Goal: Register for event/course

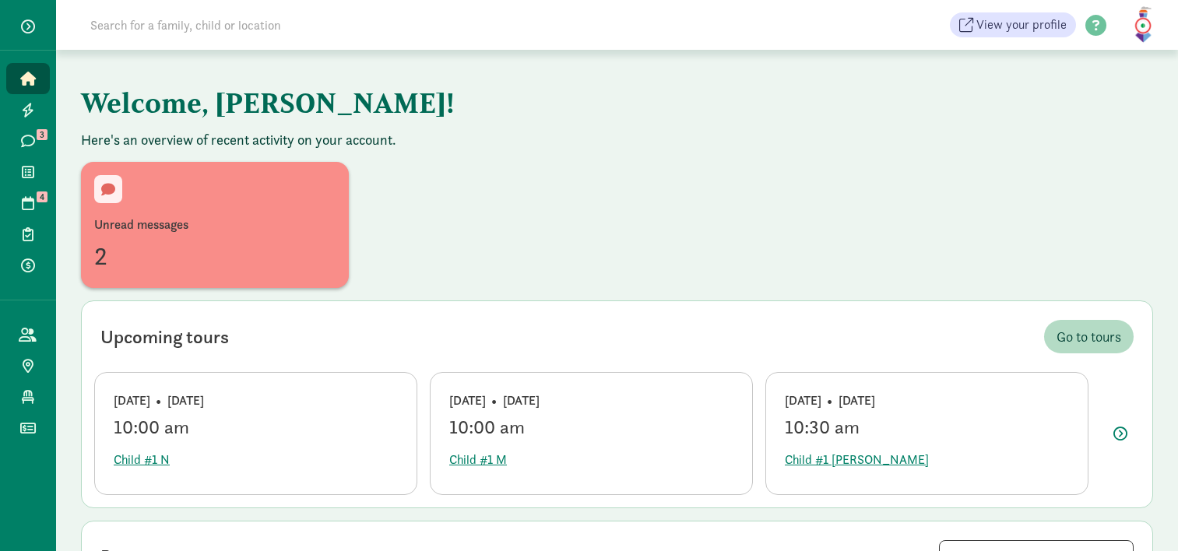
scroll to position [60, 0]
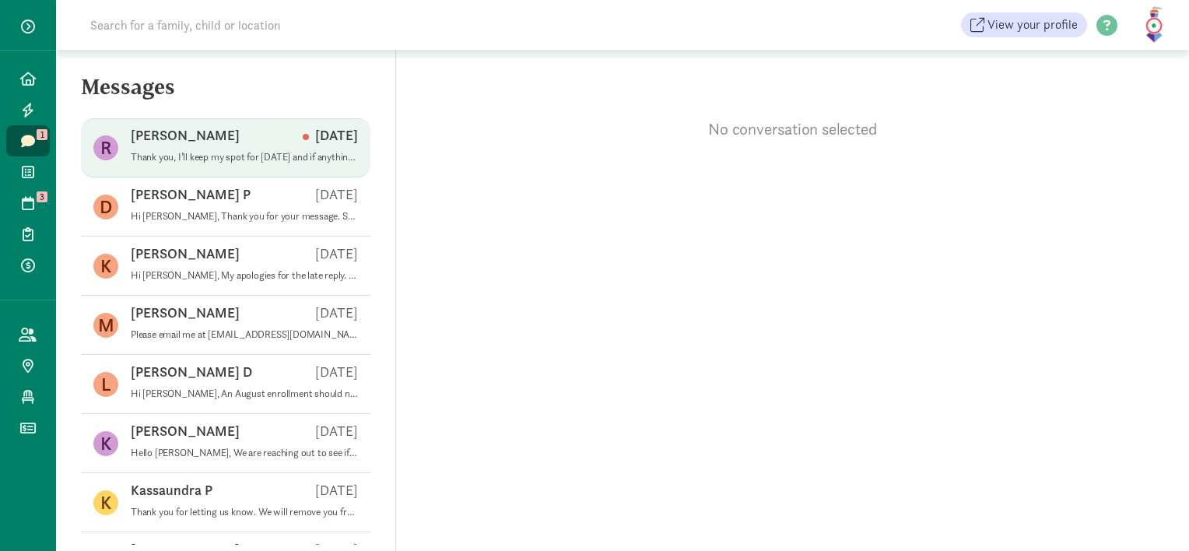
click at [240, 159] on p "Thank you, I’ll keep my spot for [DATE] and if anything opens up just let me kn…" at bounding box center [244, 157] width 227 height 12
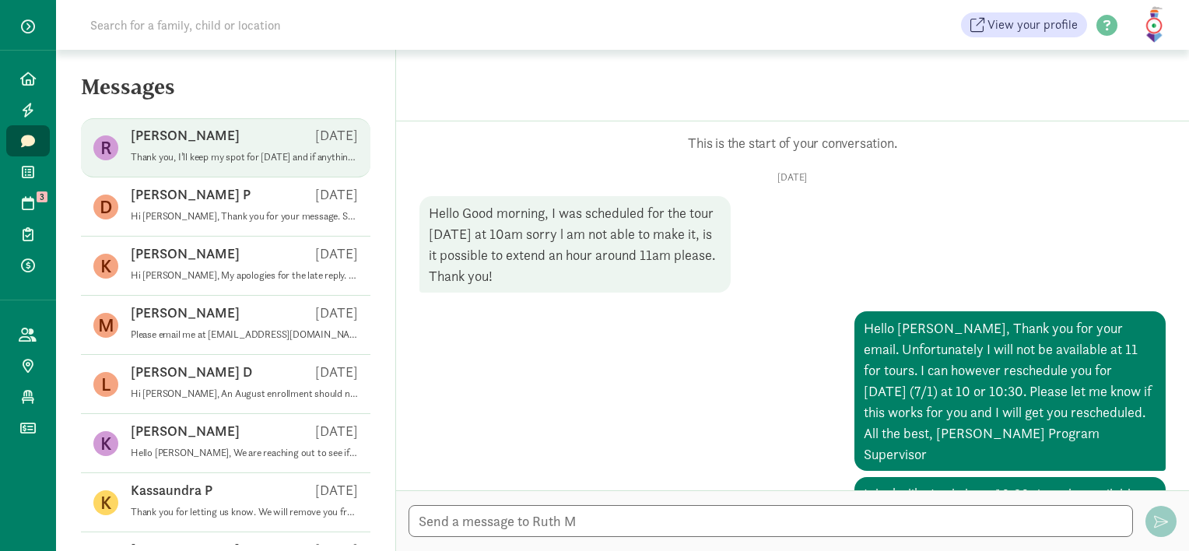
scroll to position [679, 0]
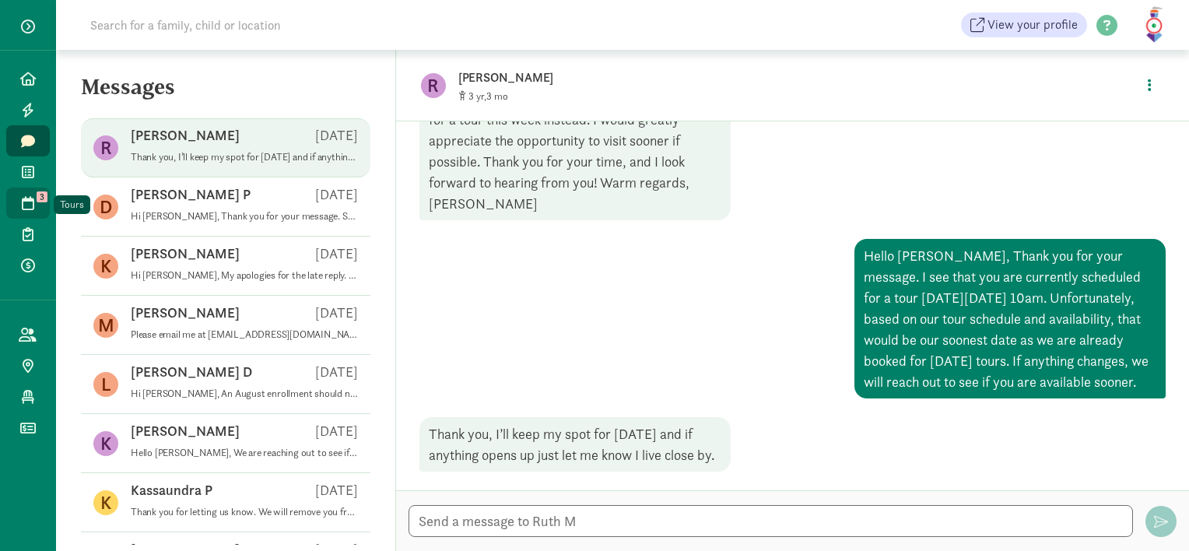
click at [30, 205] on icon at bounding box center [28, 203] width 12 height 14
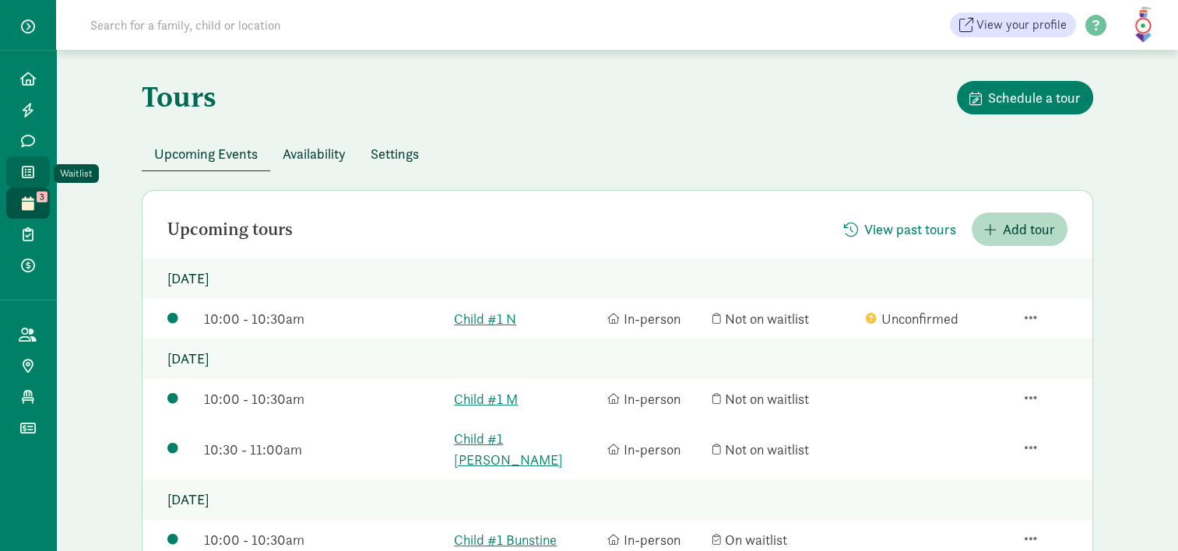
click at [33, 171] on icon at bounding box center [28, 172] width 12 height 14
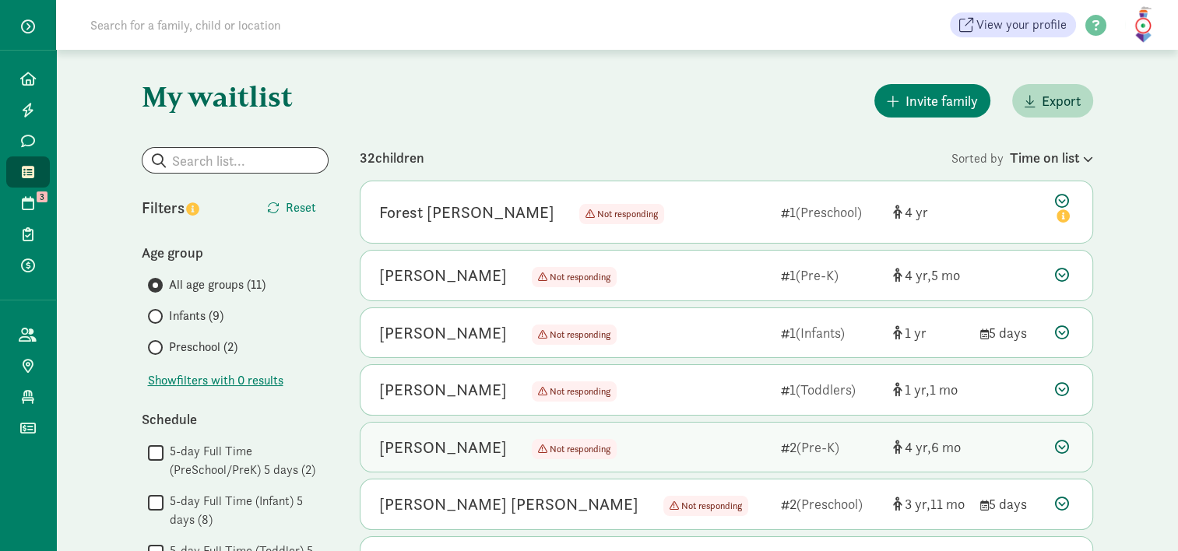
click at [1065, 448] on icon at bounding box center [1062, 447] width 14 height 14
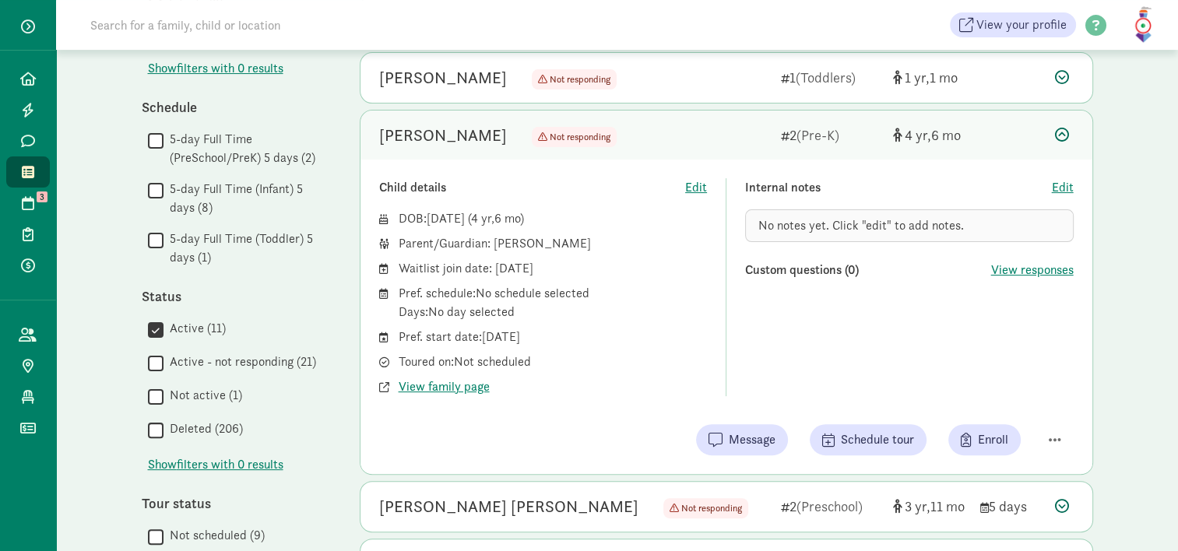
scroll to position [318, 0]
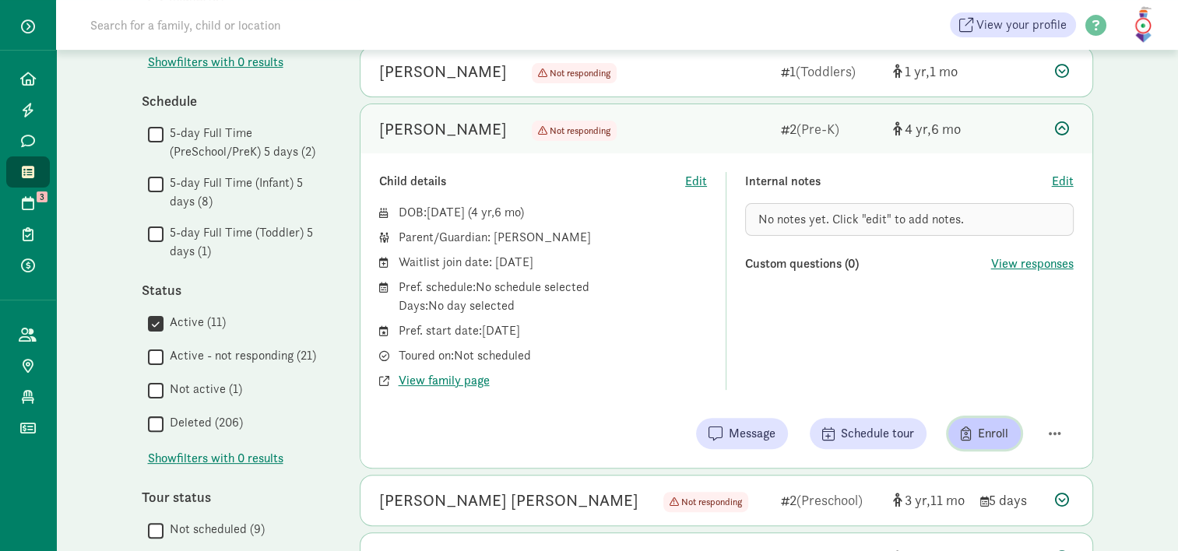
click at [1006, 434] on span "Enroll" at bounding box center [993, 433] width 30 height 19
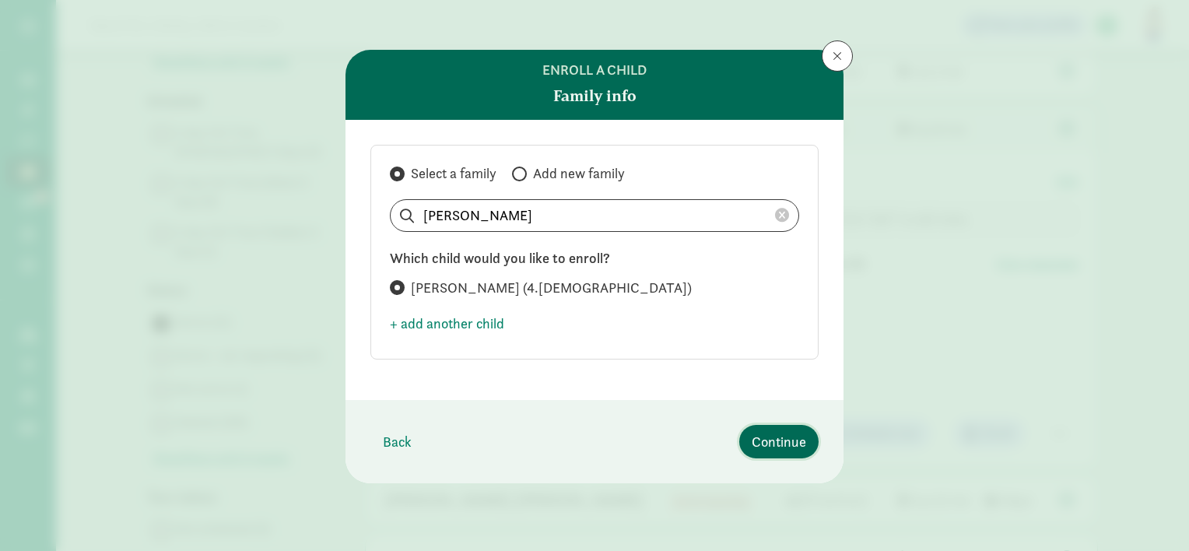
click at [784, 448] on span "Continue" at bounding box center [779, 441] width 54 height 21
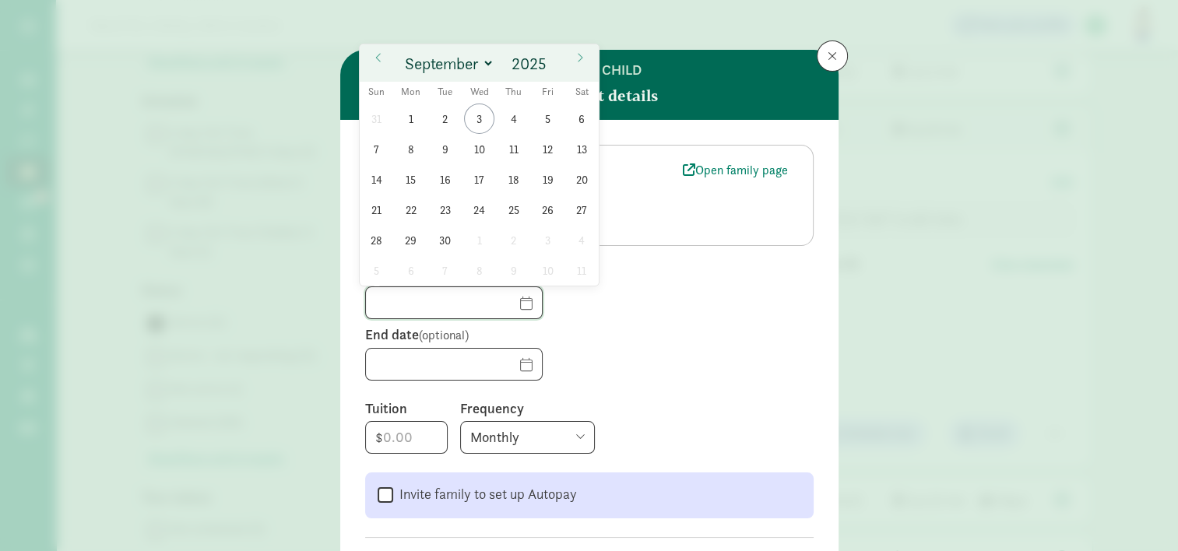
click at [500, 302] on input "text" at bounding box center [454, 302] width 176 height 31
click at [483, 122] on span "3" at bounding box center [479, 119] width 30 height 30
type input "09/03/2025"
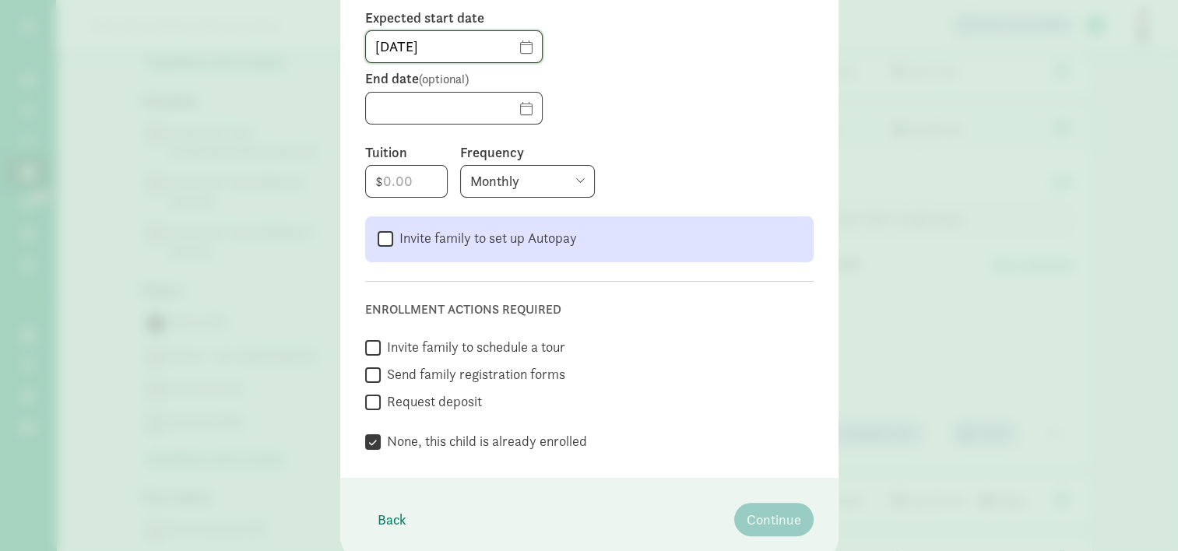
scroll to position [314, 0]
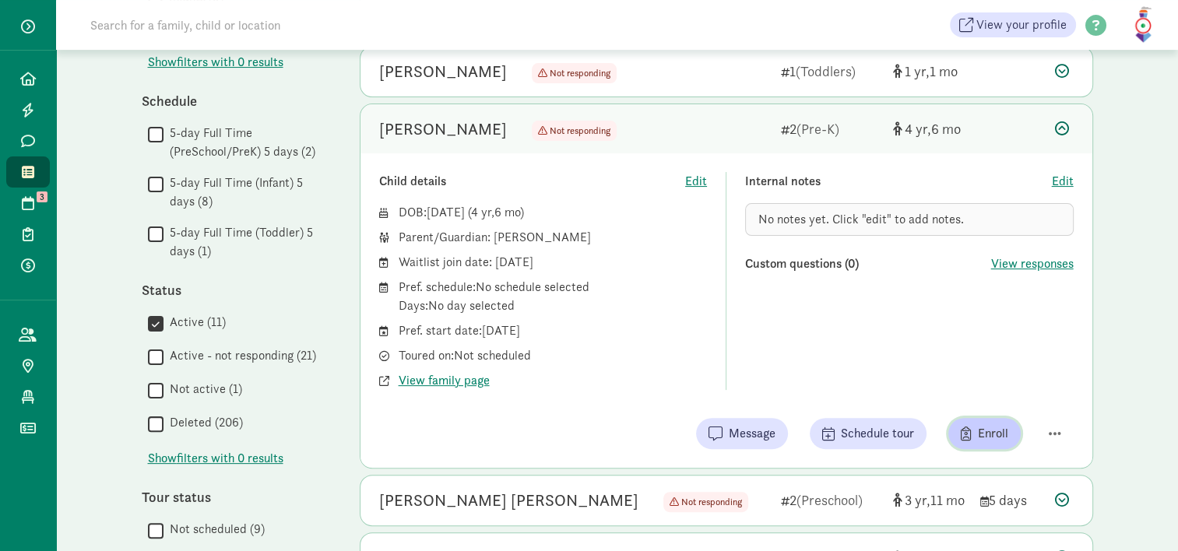
click at [993, 428] on span "Enroll" at bounding box center [993, 433] width 30 height 19
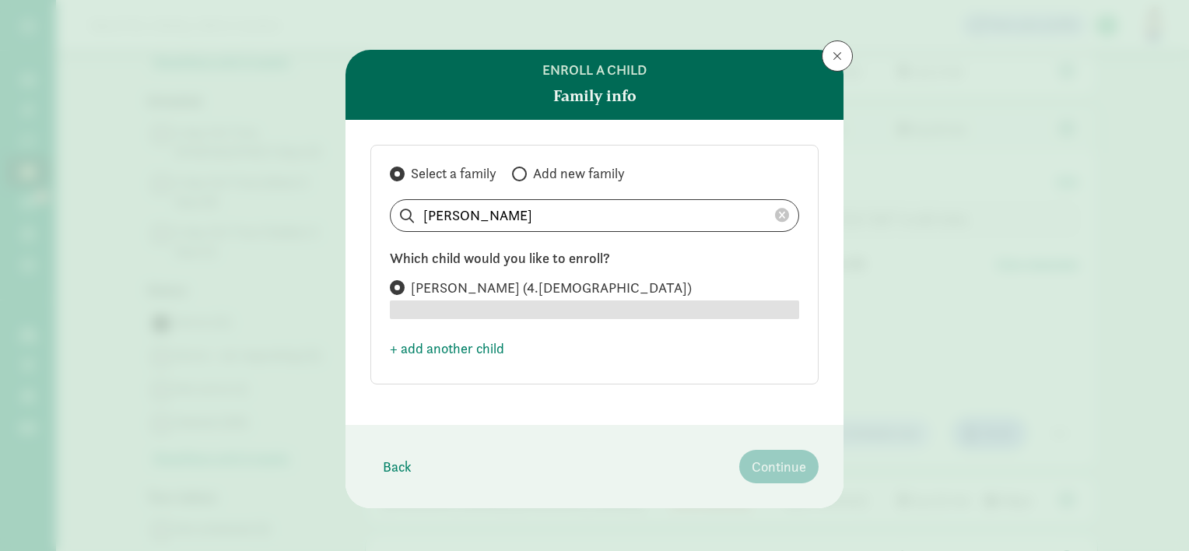
radio input "true"
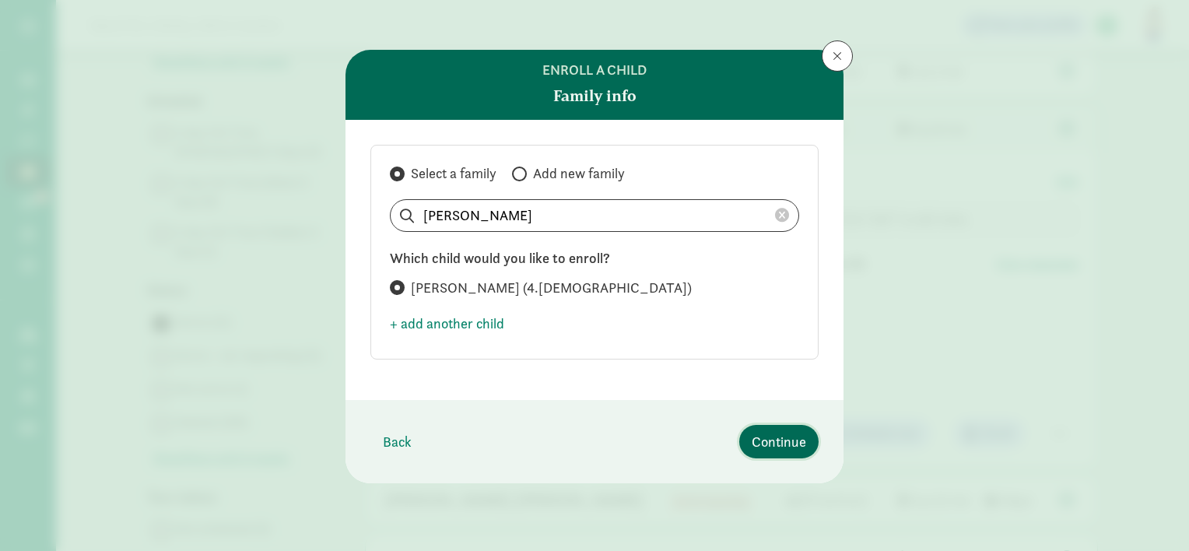
click at [774, 433] on span "Continue" at bounding box center [779, 441] width 54 height 21
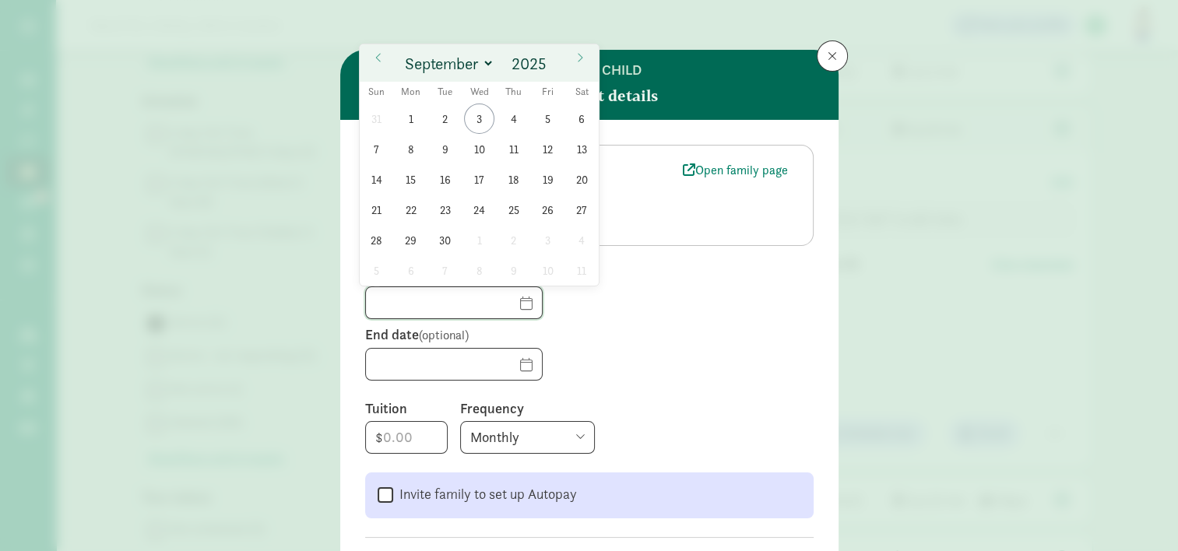
click at [502, 307] on input "text" at bounding box center [454, 302] width 176 height 31
click at [476, 107] on span "3" at bounding box center [479, 119] width 30 height 30
type input "09/03/2025"
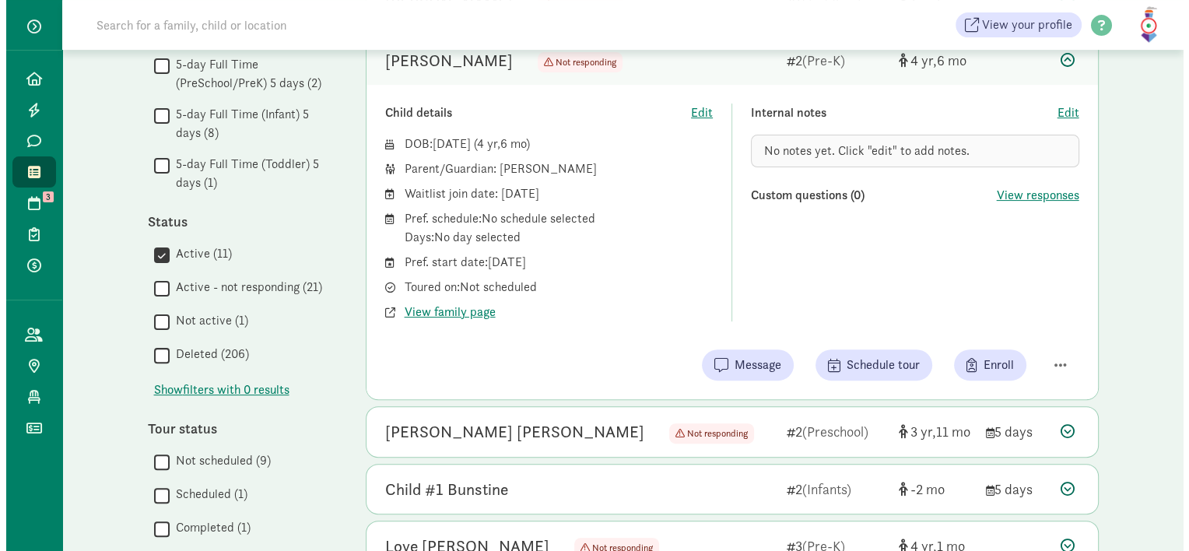
scroll to position [383, 0]
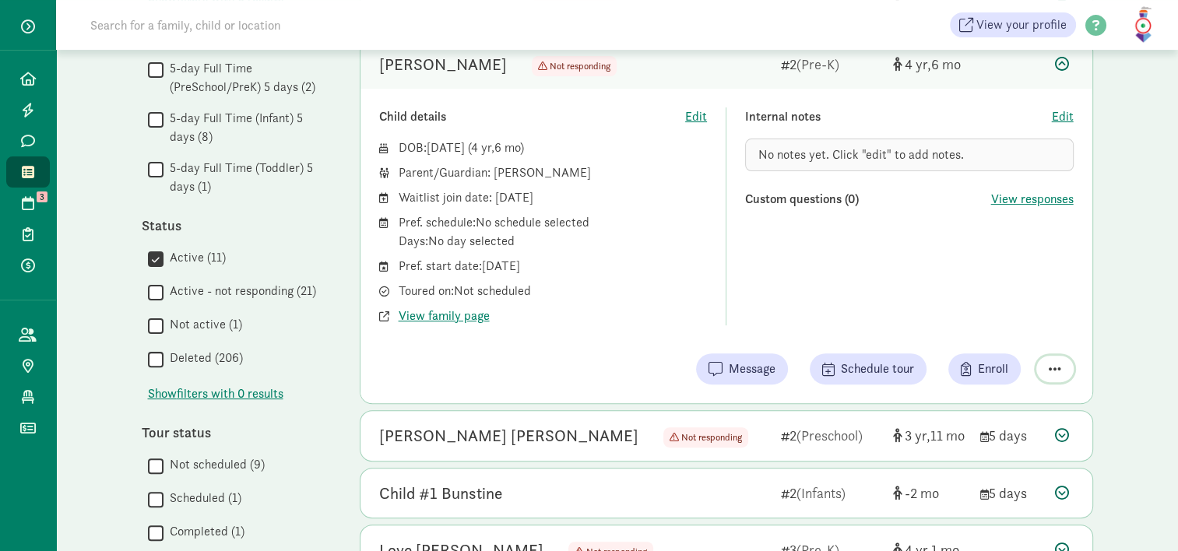
click at [1067, 370] on button "button" at bounding box center [1054, 369] width 37 height 26
click at [1020, 335] on div "Remove from list" at bounding box center [1011, 329] width 95 height 19
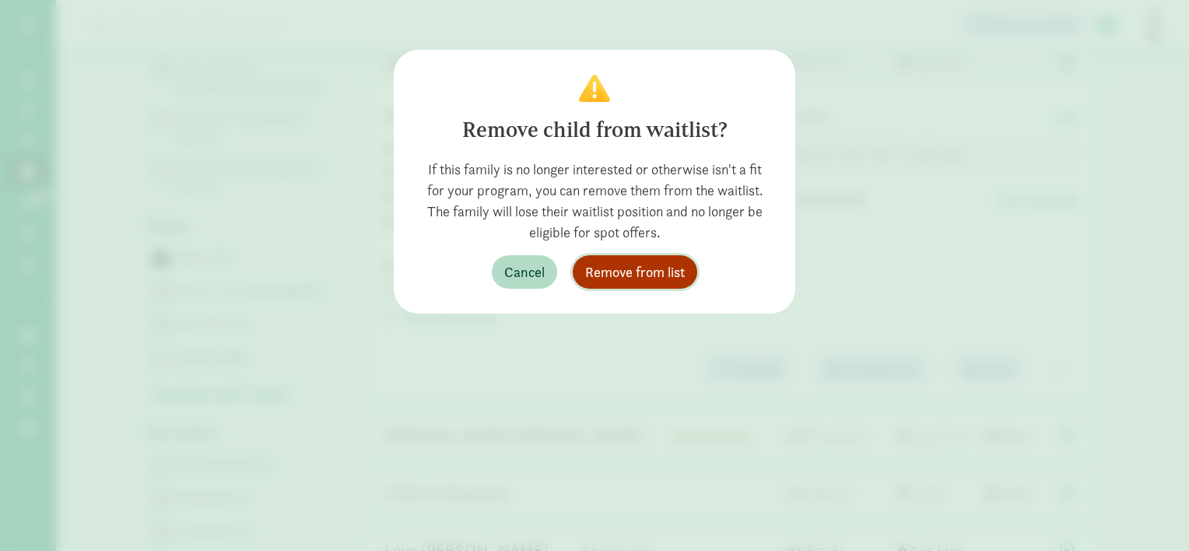
click at [685, 278] on span "Remove from list" at bounding box center [635, 271] width 100 height 21
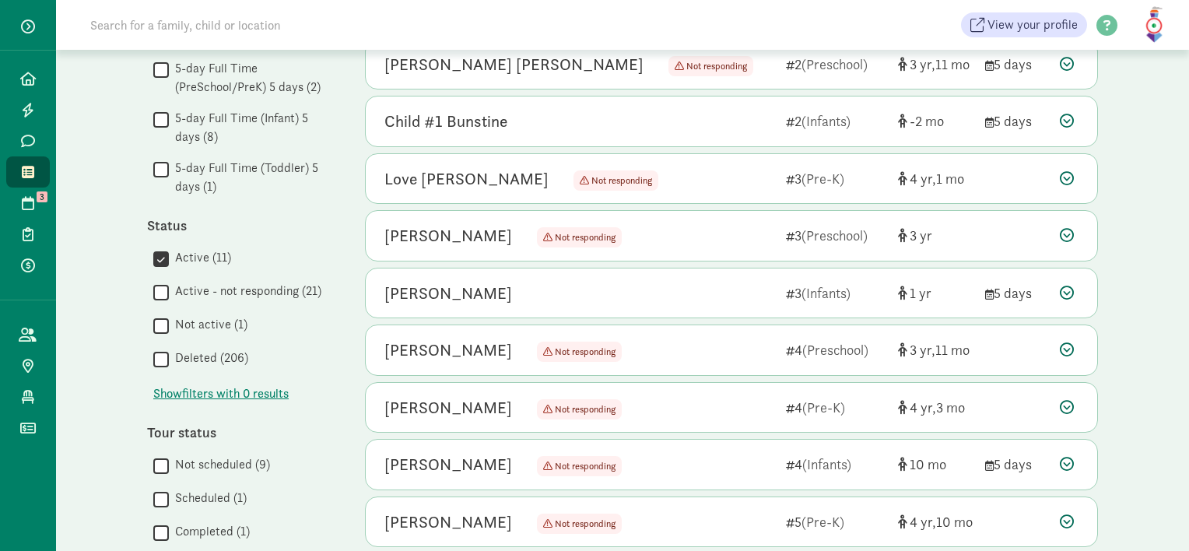
click at [122, 261] on div "My waitlist Invite family Export Show filters Filters Reset Age group All age g…" at bounding box center [622, 310] width 1013 height 1286
click at [22, 174] on icon at bounding box center [28, 172] width 12 height 14
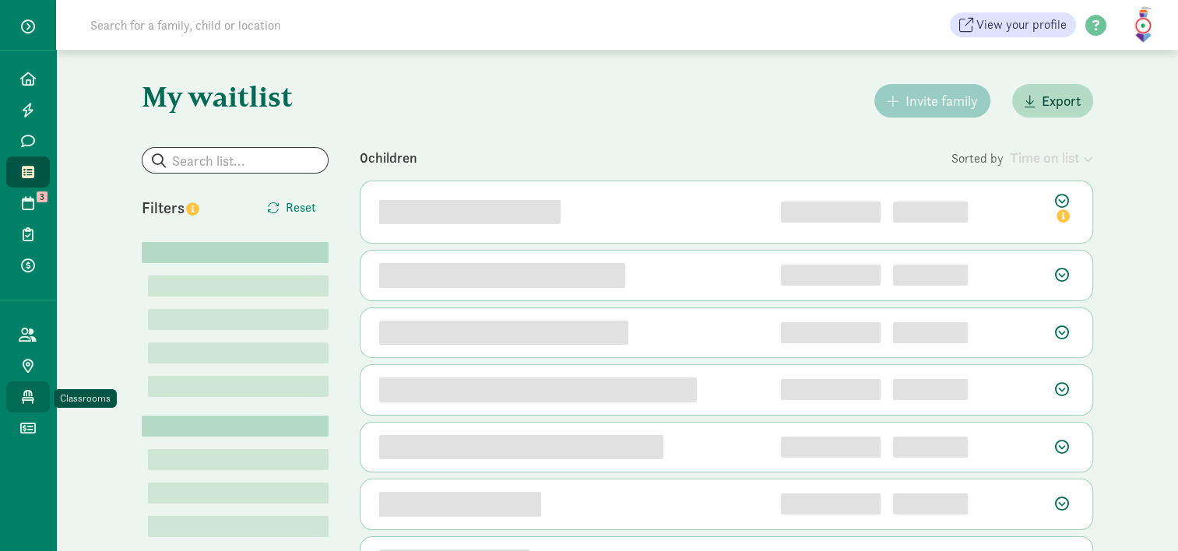
click at [40, 401] on link "Classrooms" at bounding box center [28, 396] width 44 height 31
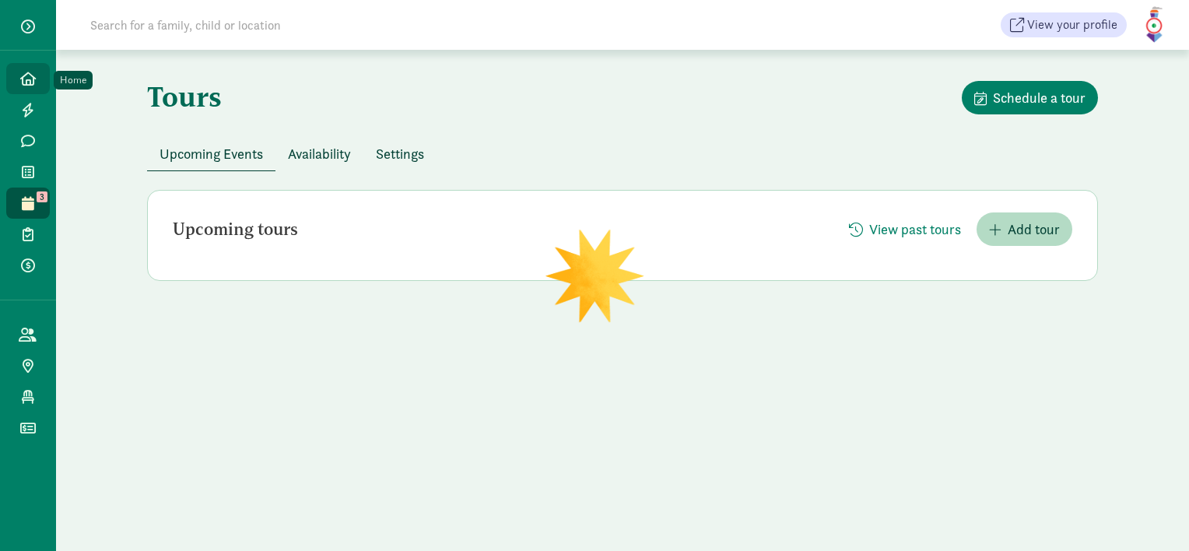
click at [34, 86] on link "Home" at bounding box center [28, 78] width 44 height 31
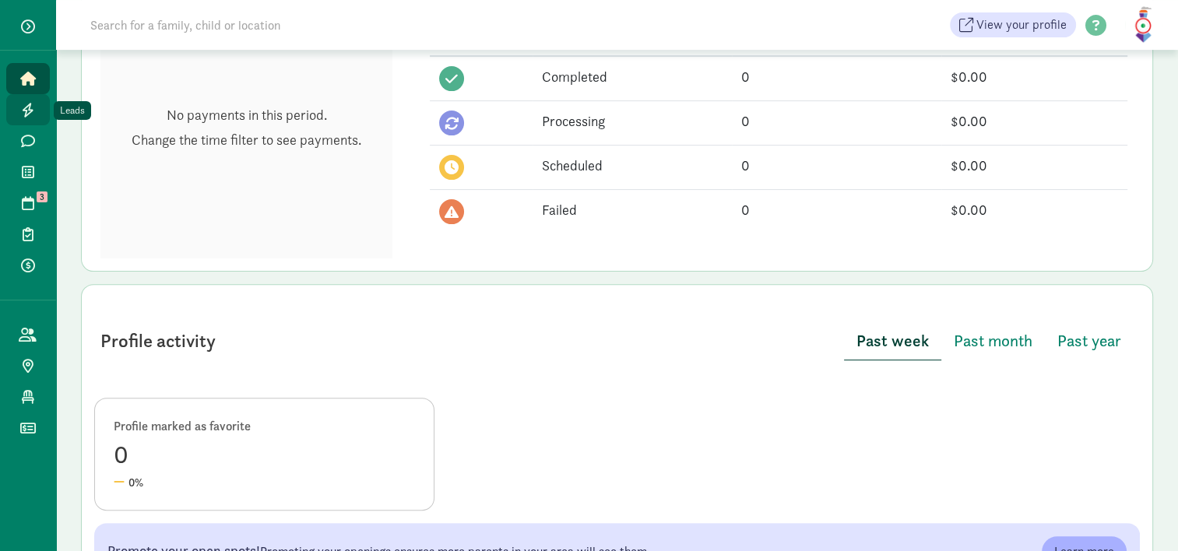
scroll to position [432, 0]
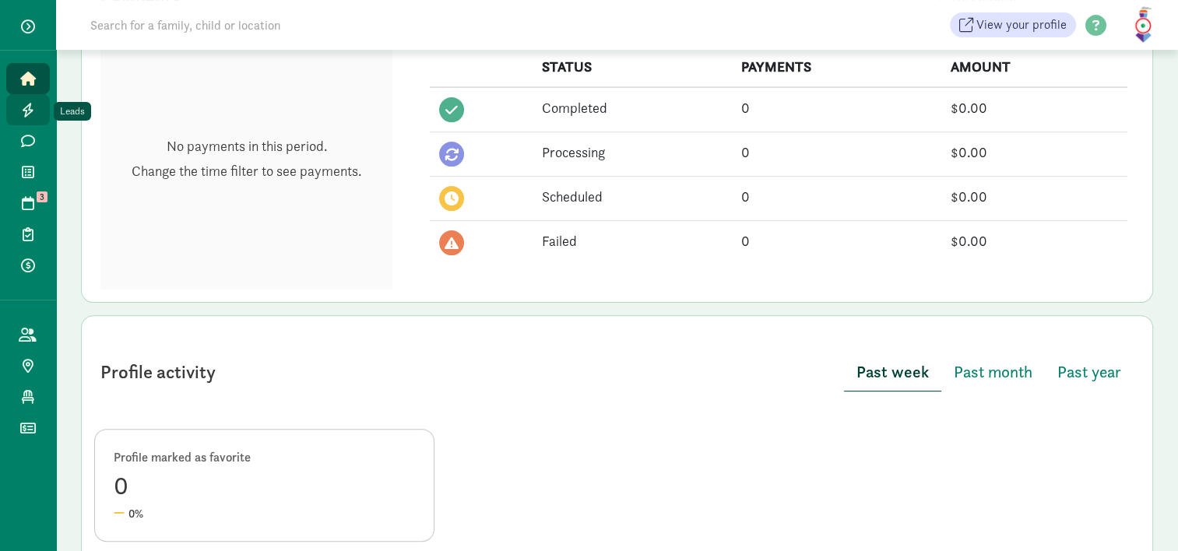
click at [37, 118] on link "Leads" at bounding box center [28, 109] width 44 height 31
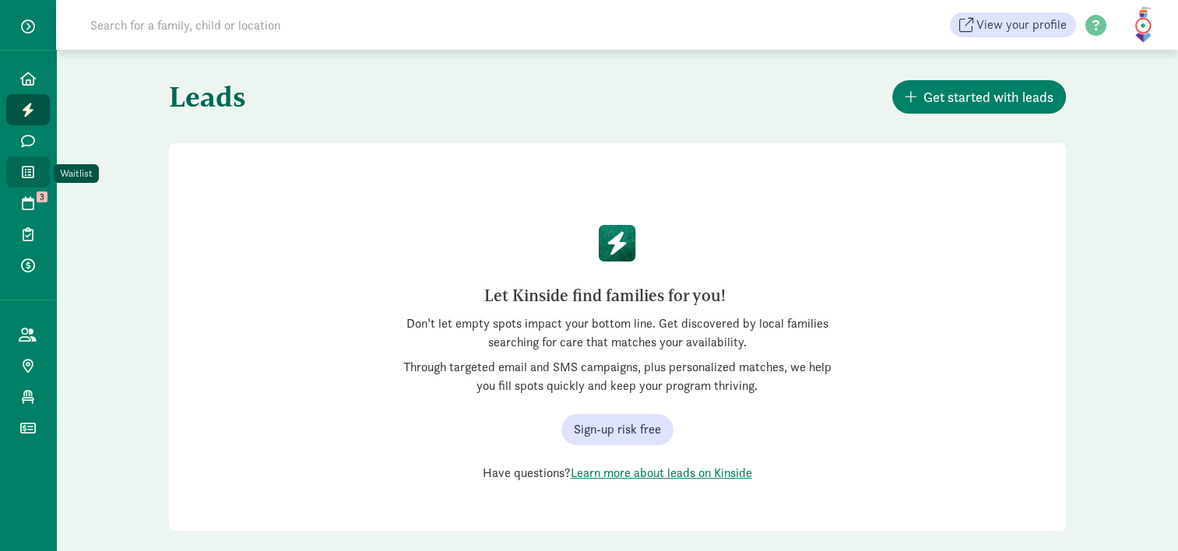
click at [28, 167] on icon at bounding box center [28, 172] width 12 height 14
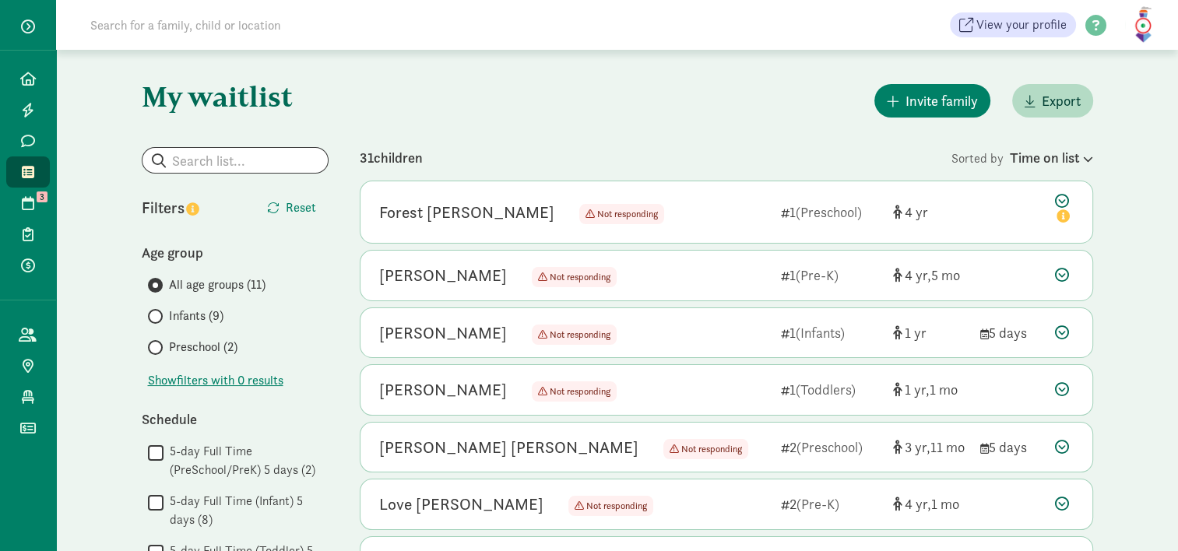
click at [180, 318] on span "Infants (9)" at bounding box center [196, 316] width 54 height 19
click at [158, 318] on input "Infants (9)" at bounding box center [153, 316] width 10 height 10
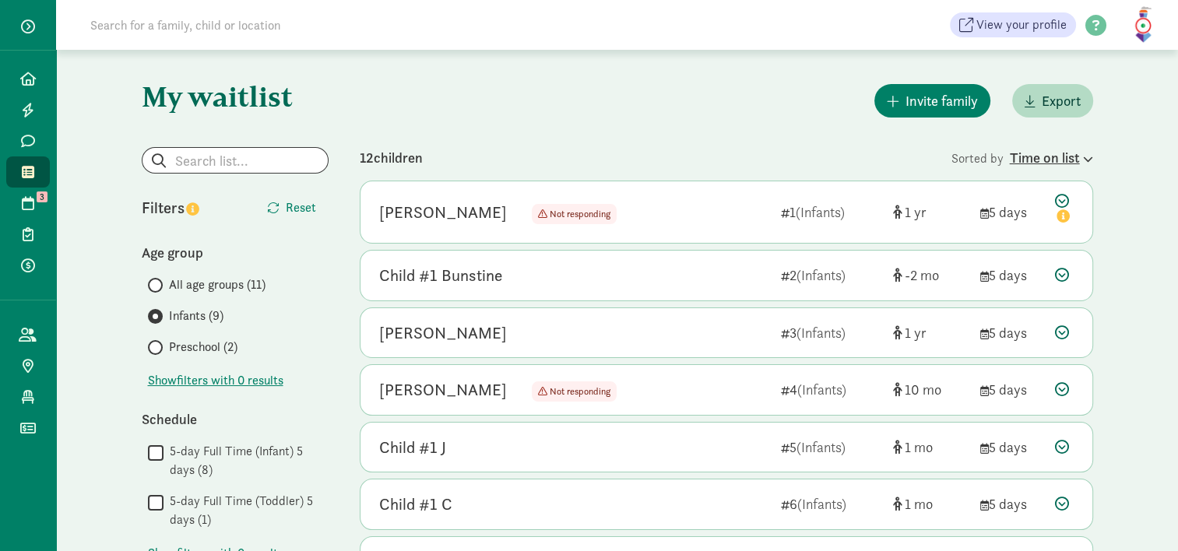
click at [1075, 156] on div "Time on list" at bounding box center [1050, 157] width 83 height 21
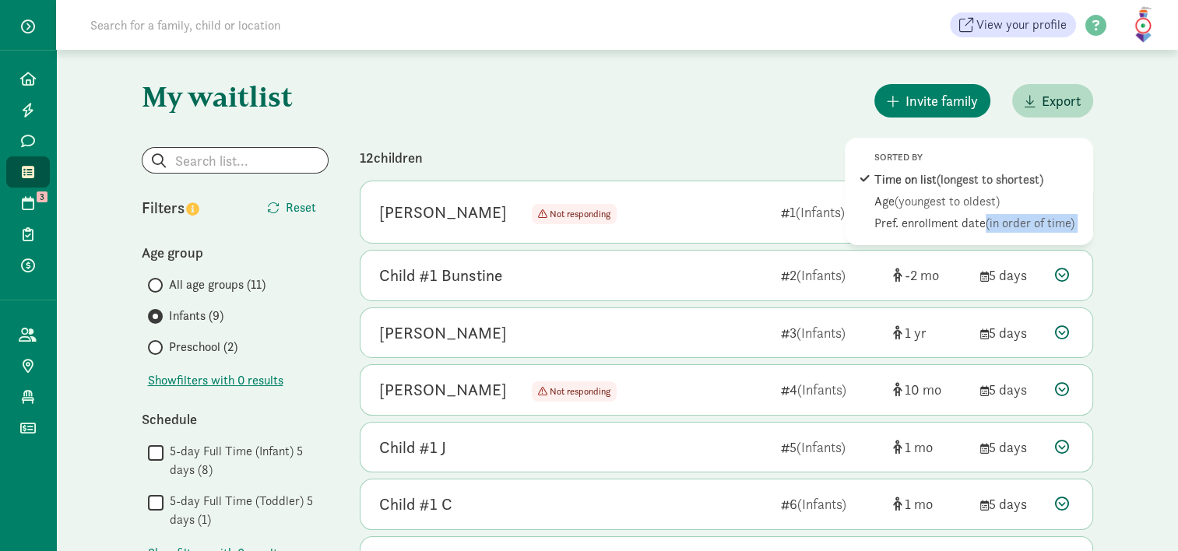
drag, startPoint x: 974, startPoint y: 215, endPoint x: 1183, endPoint y: 171, distance: 213.1
click at [1177, 171] on html "Home Leads Messages Waitlist Tours 3 Enrollments Payments All families Public p…" at bounding box center [589, 467] width 1178 height 935
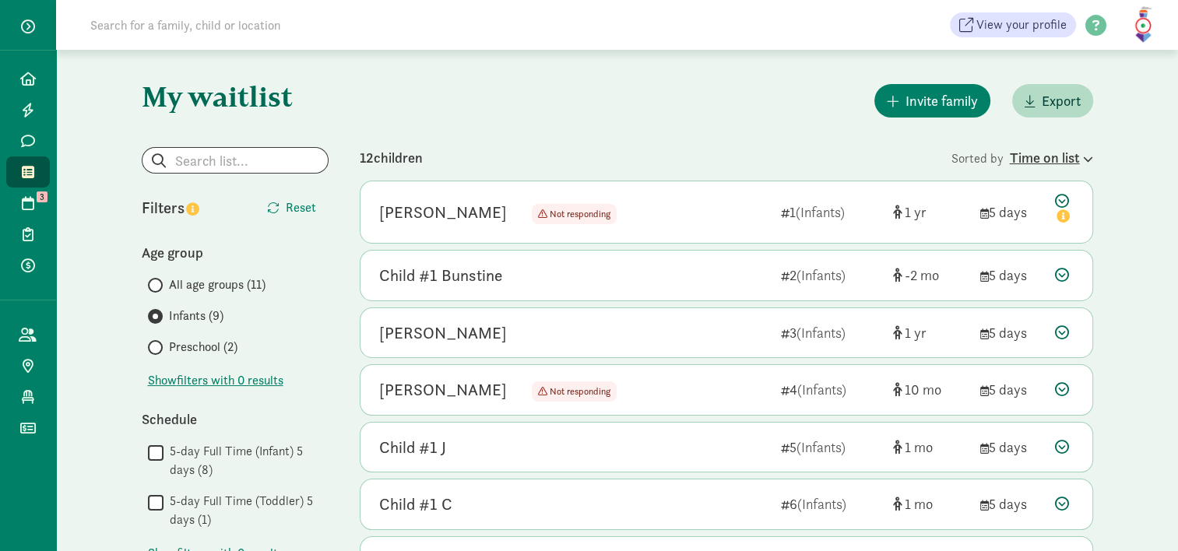
drag, startPoint x: 1183, startPoint y: 171, endPoint x: 1066, endPoint y: 162, distance: 117.1
click at [1066, 162] on div "Time on list" at bounding box center [1050, 157] width 83 height 21
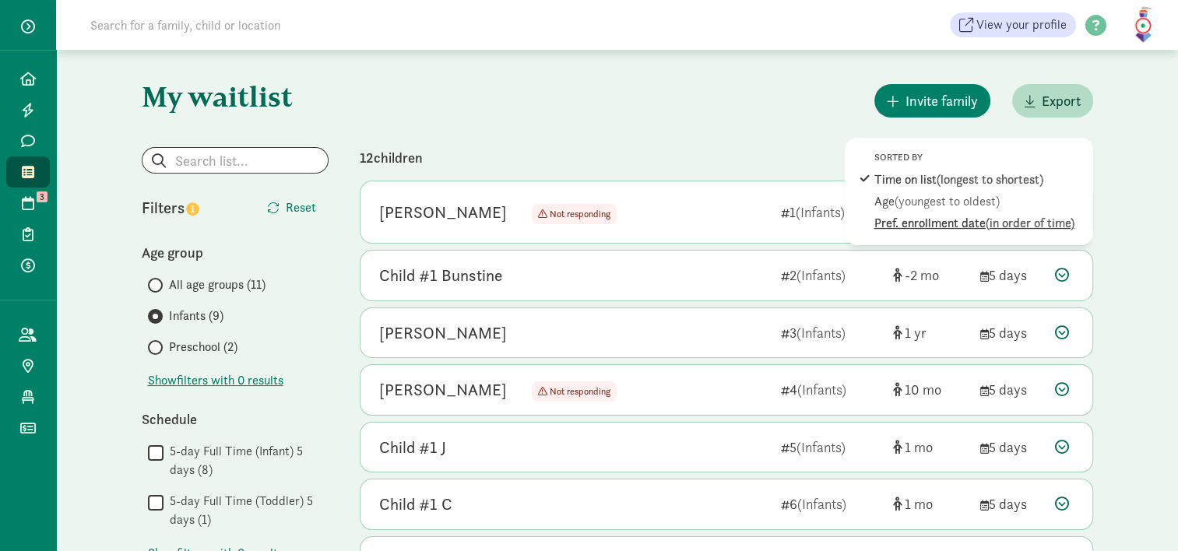
click at [957, 218] on div "Pref. enrollment date (in order of time)" at bounding box center [979, 223] width 210 height 19
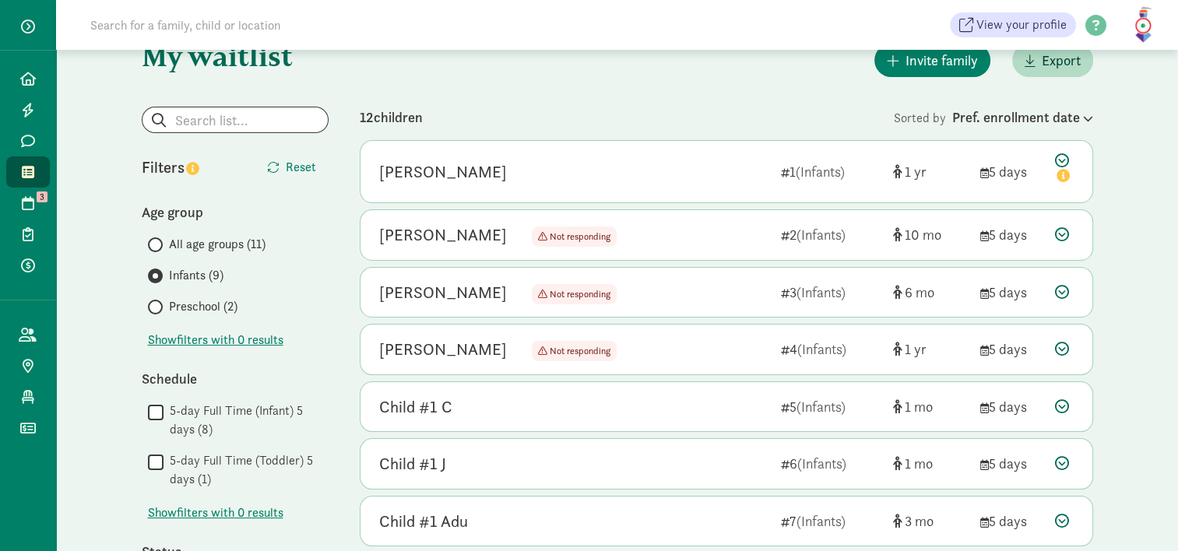
scroll to position [33, 0]
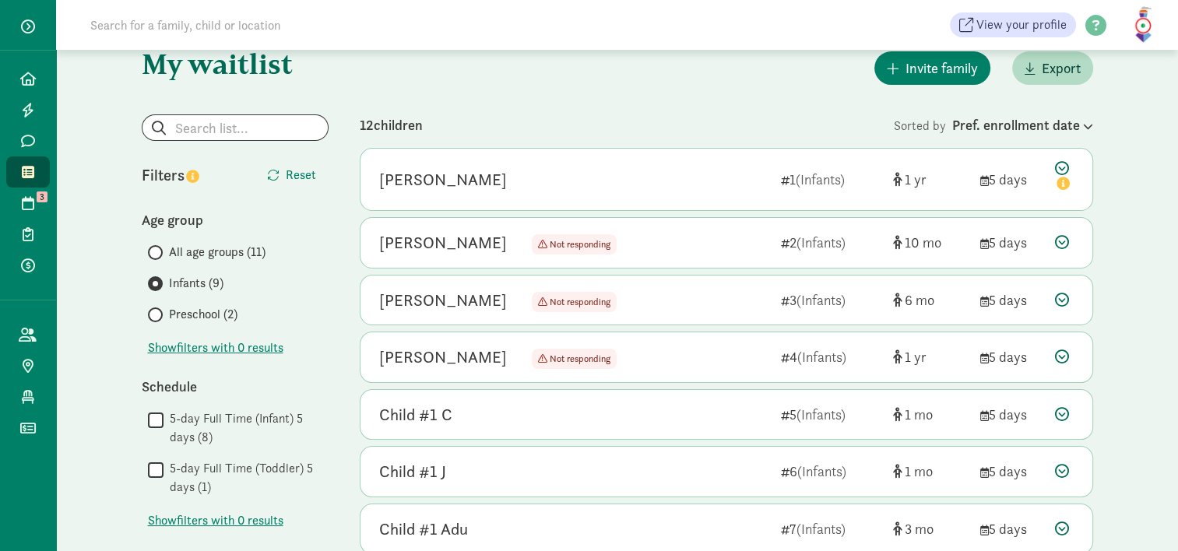
click at [184, 311] on span "Preschool (2)" at bounding box center [203, 314] width 68 height 19
click at [158, 311] on input "Preschool (2)" at bounding box center [153, 315] width 10 height 10
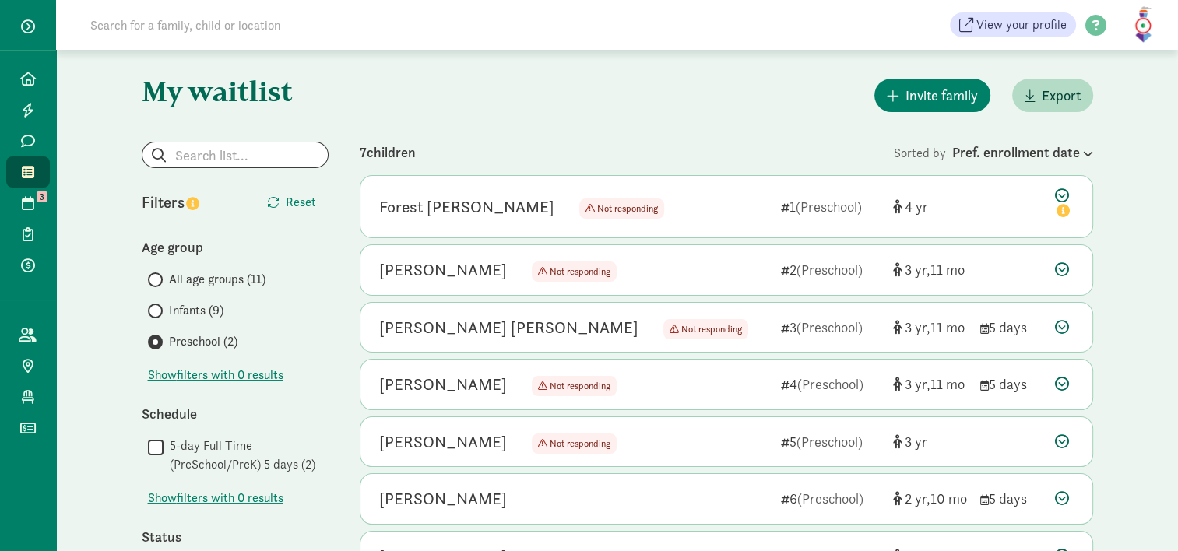
scroll to position [0, 0]
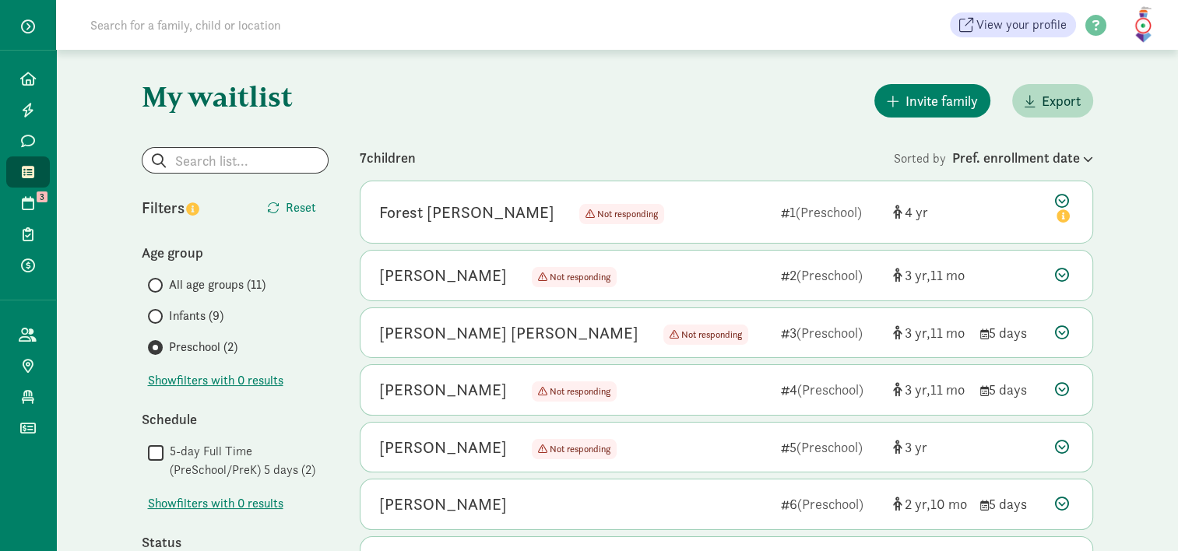
click at [195, 314] on span "Infants (9)" at bounding box center [196, 316] width 54 height 19
click at [158, 314] on input "Infants (9)" at bounding box center [153, 316] width 10 height 10
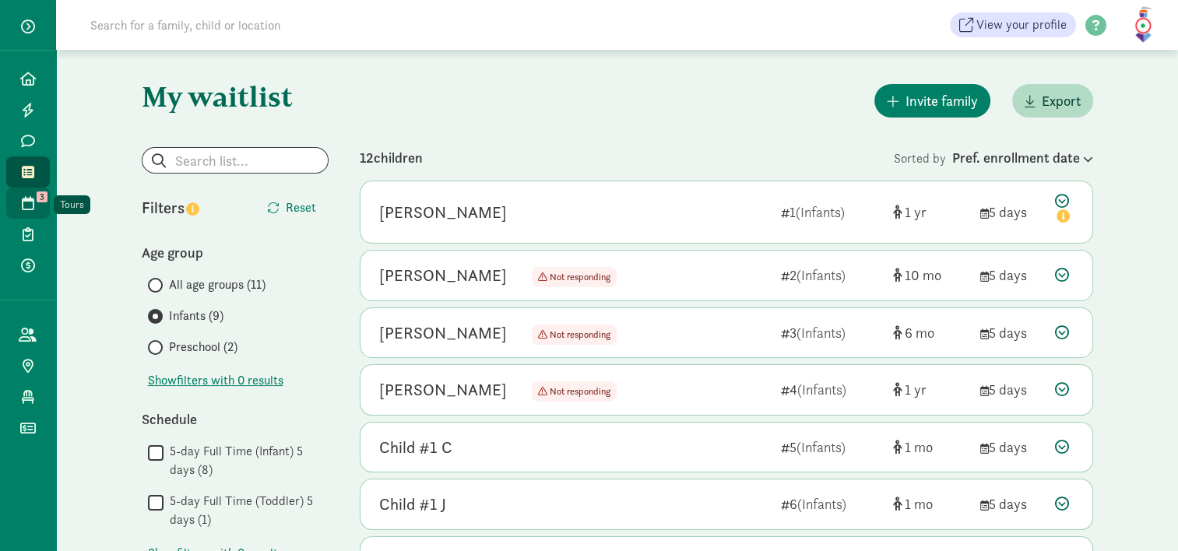
click at [37, 205] on link "Tours 3" at bounding box center [28, 203] width 44 height 31
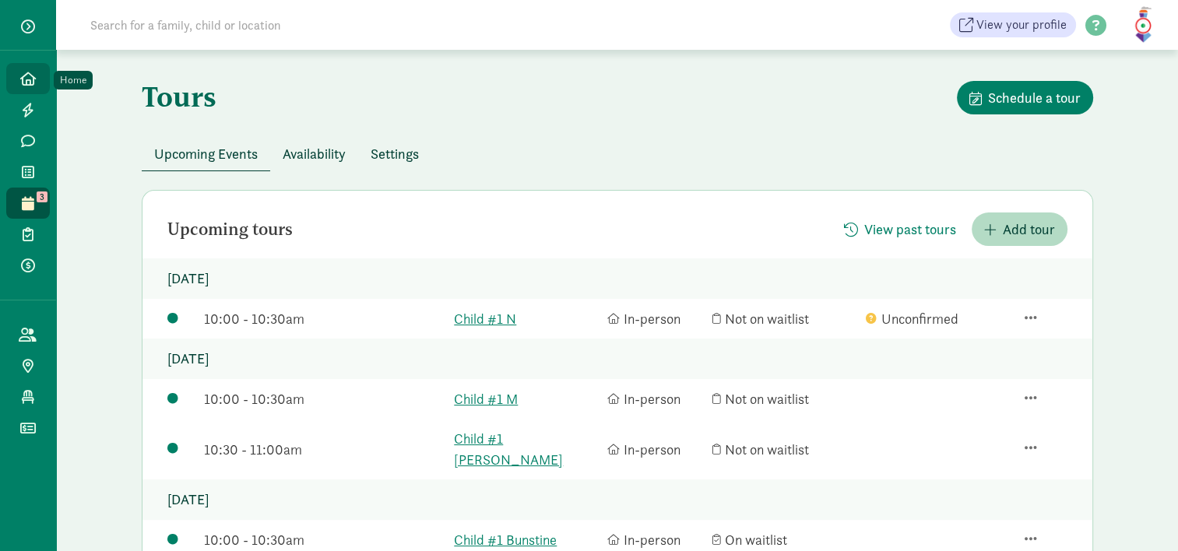
click at [34, 89] on link "Home" at bounding box center [28, 78] width 44 height 31
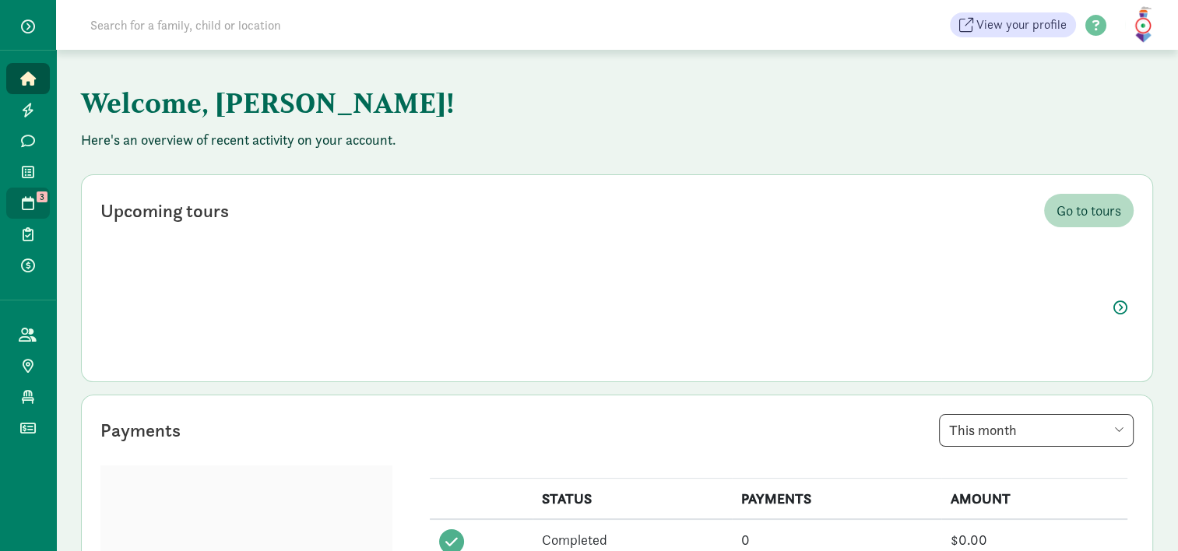
click at [22, 193] on link "Tours 3" at bounding box center [28, 203] width 44 height 31
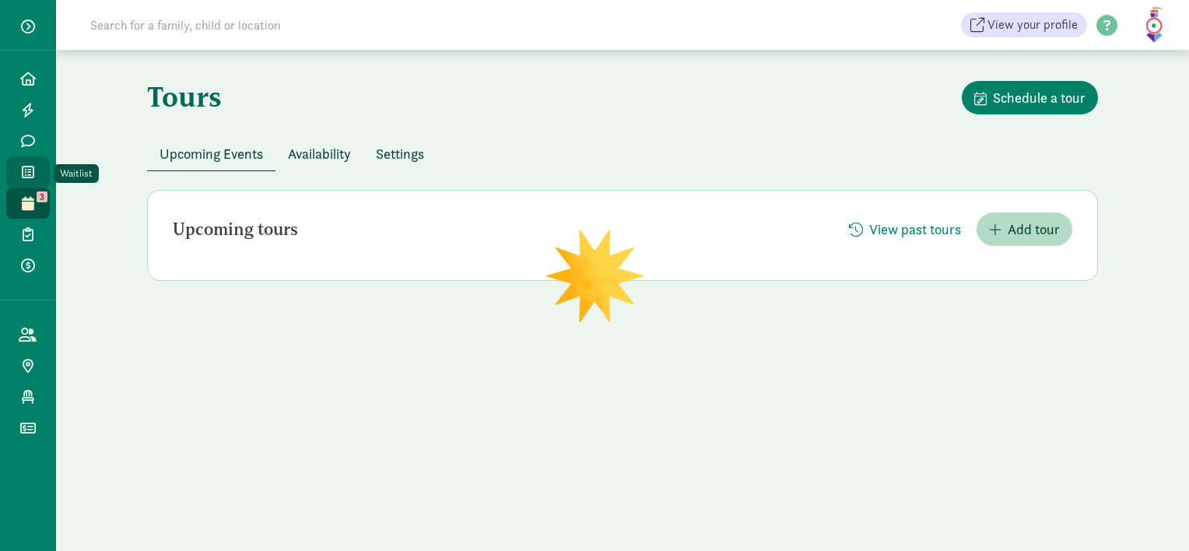
click at [25, 170] on icon at bounding box center [28, 172] width 12 height 14
